Goal: Information Seeking & Learning: Learn about a topic

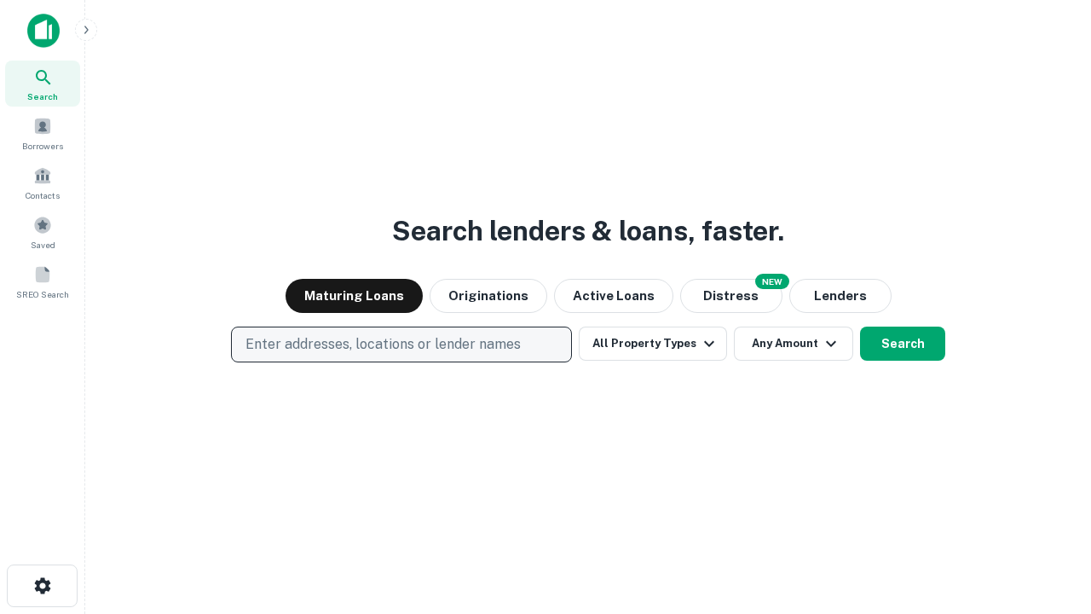
click at [401, 344] on p "Enter addresses, locations or lender names" at bounding box center [382, 344] width 275 height 20
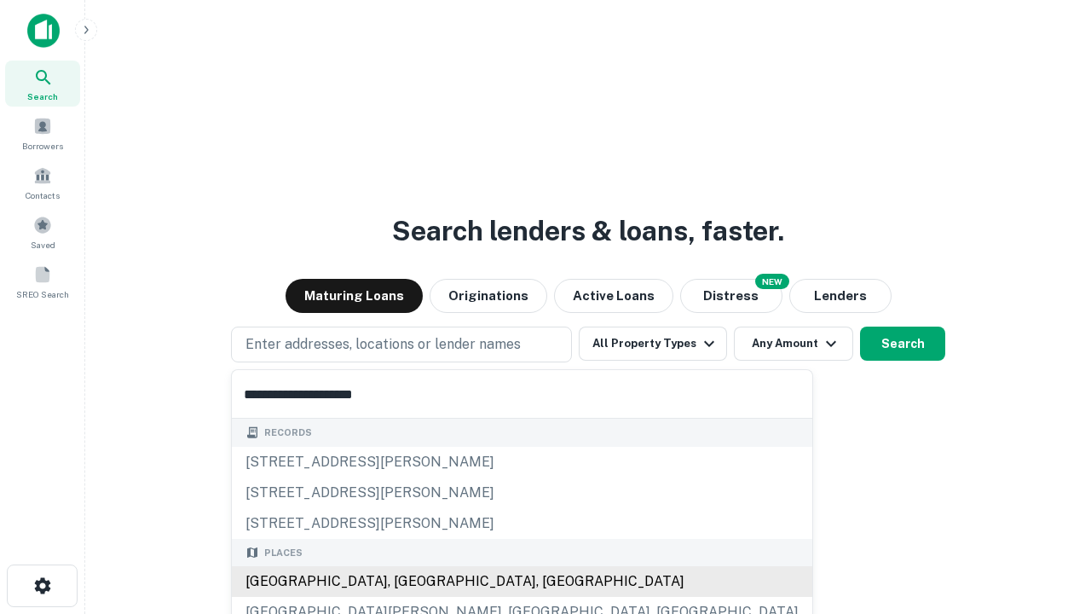
click at [407, 581] on div "[GEOGRAPHIC_DATA], [GEOGRAPHIC_DATA], [GEOGRAPHIC_DATA]" at bounding box center [522, 581] width 580 height 31
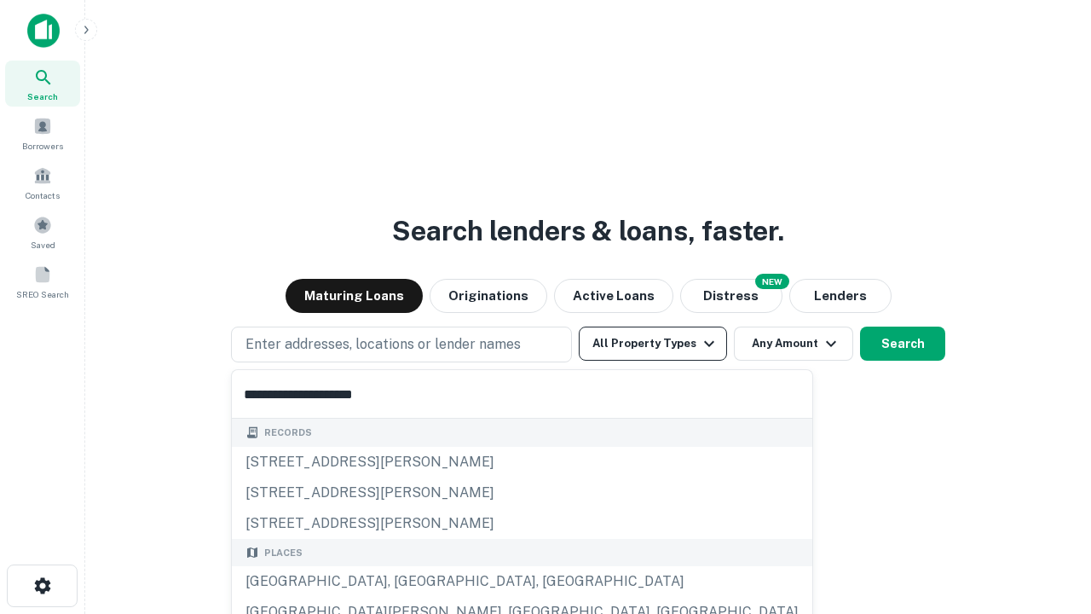
click at [653, 343] on button "All Property Types" at bounding box center [653, 343] width 148 height 34
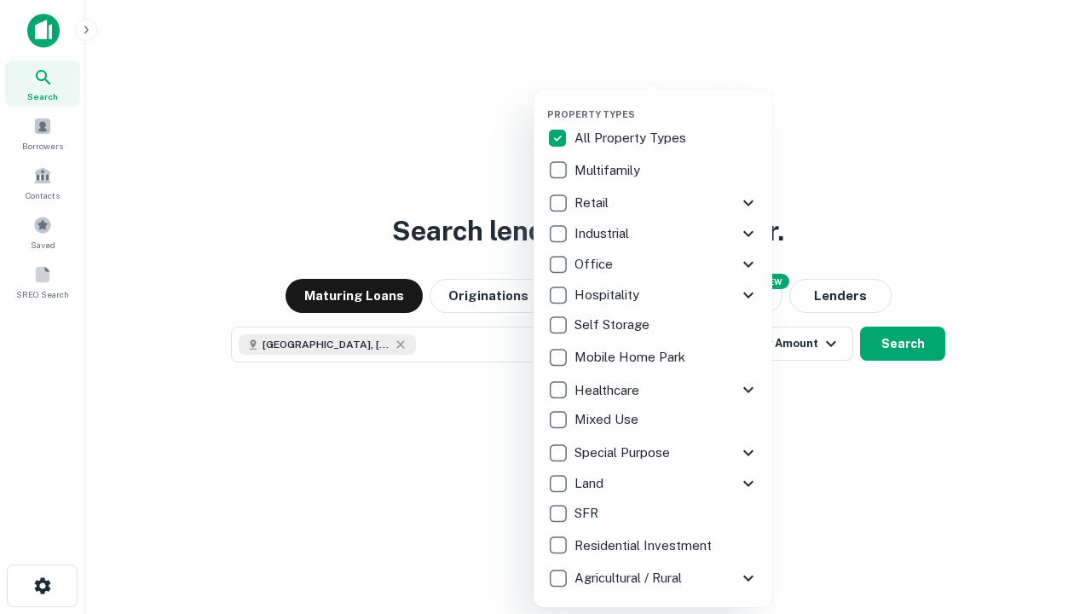
click at [667, 103] on button "button" at bounding box center [666, 103] width 239 height 1
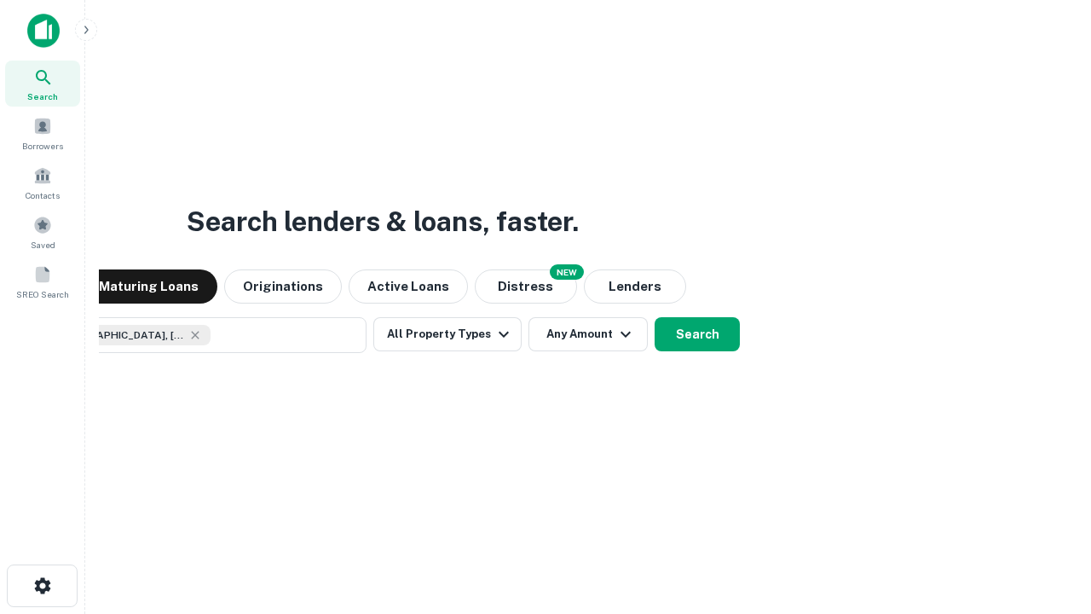
scroll to position [27, 0]
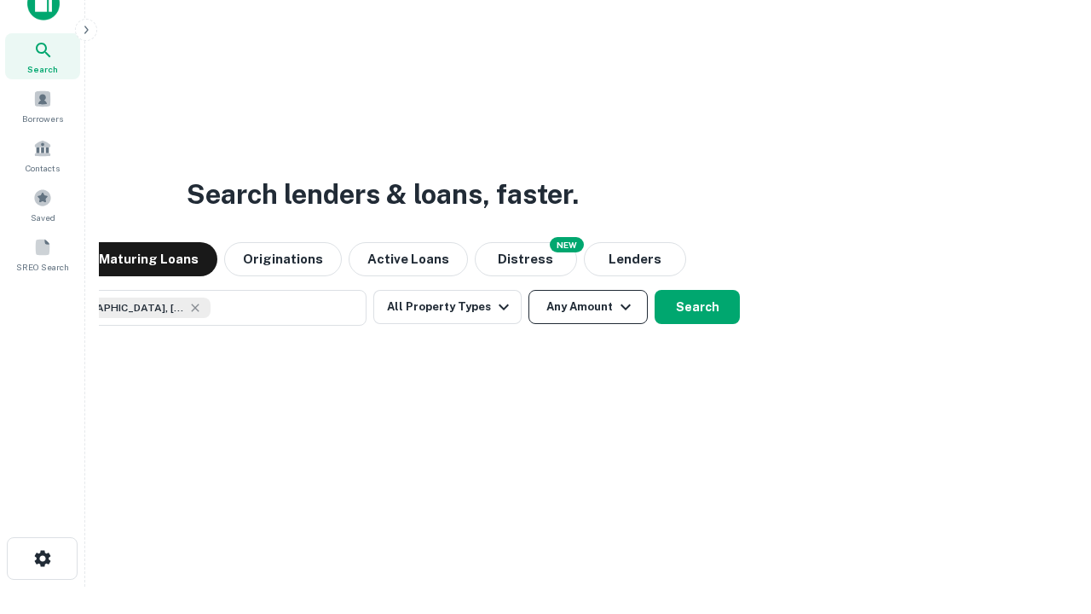
click at [528, 290] on button "Any Amount" at bounding box center [587, 307] width 119 height 34
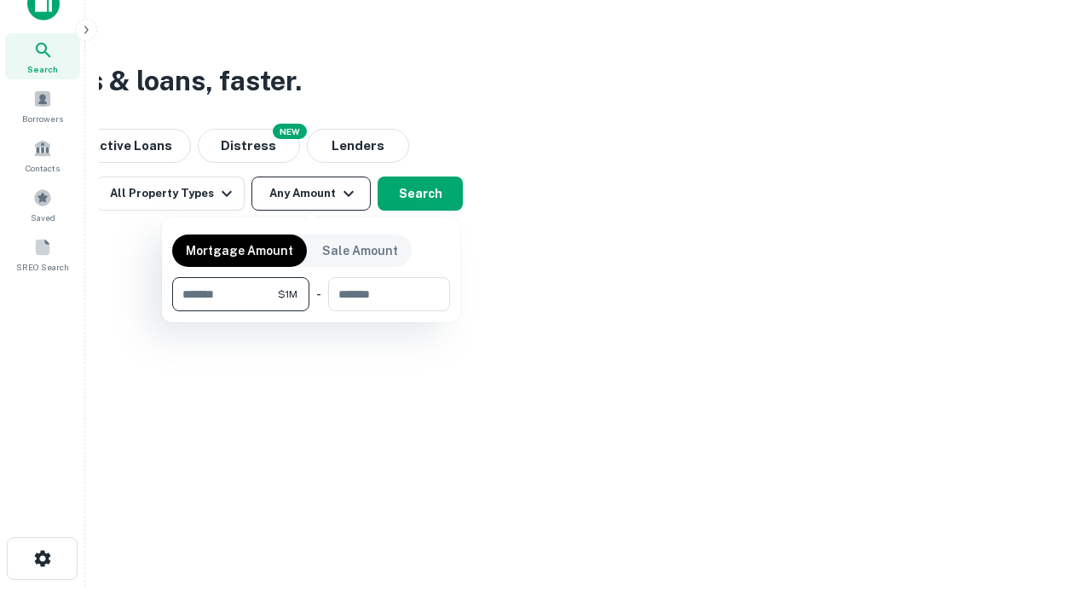
type input "*******"
click at [311, 311] on button "button" at bounding box center [311, 311] width 278 height 1
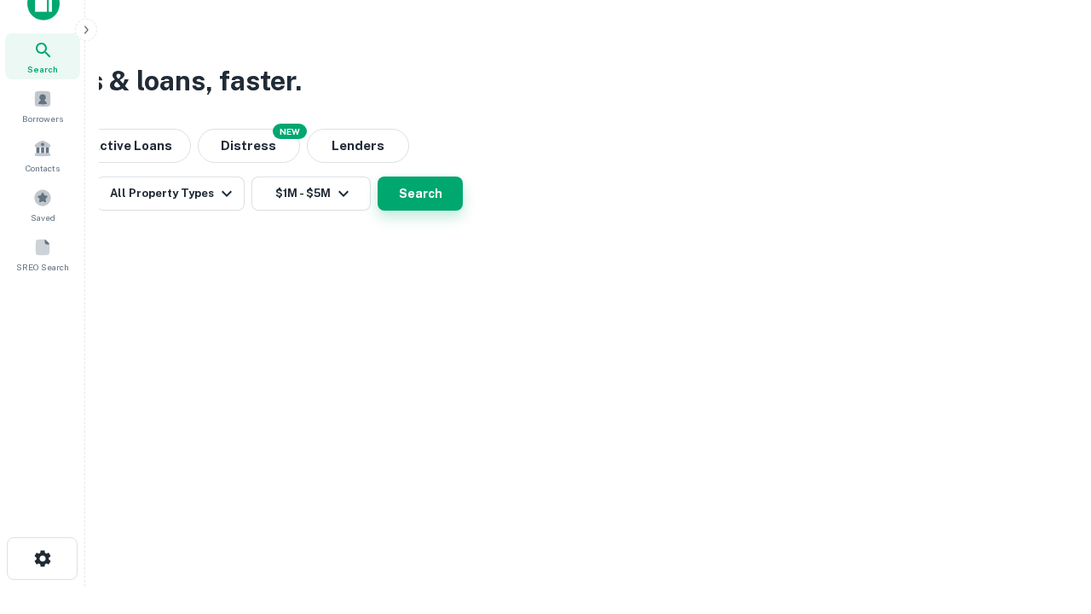
click at [463, 211] on button "Search" at bounding box center [420, 193] width 85 height 34
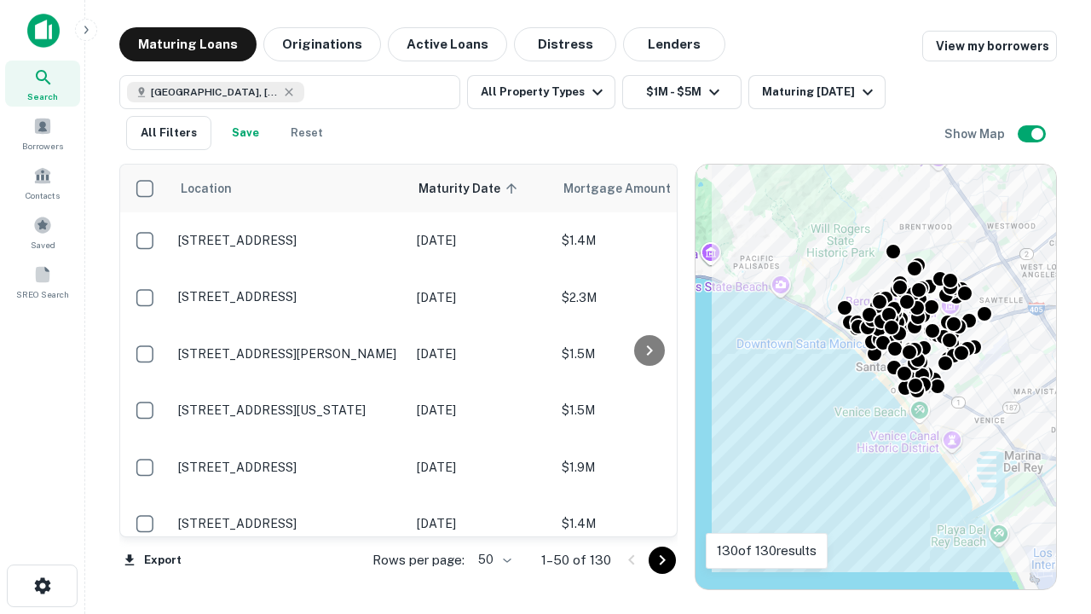
click at [492, 559] on body "Search Borrowers Contacts Saved SREO Search Maturing Loans Originations Active …" at bounding box center [545, 307] width 1091 height 614
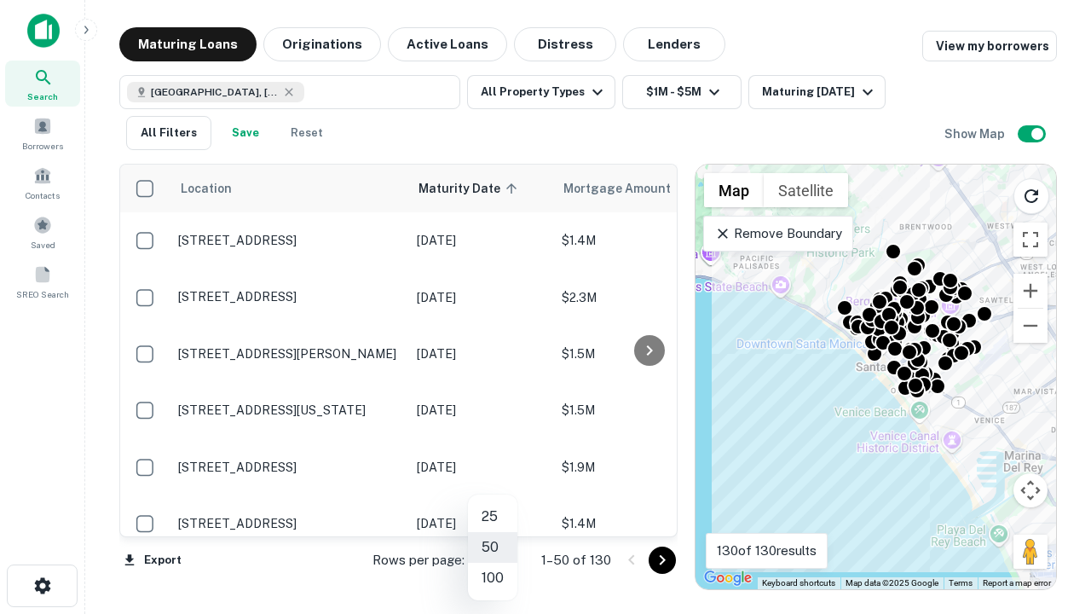
click at [493, 516] on li "25" at bounding box center [492, 516] width 49 height 31
type input "**"
